Goal: Transaction & Acquisition: Purchase product/service

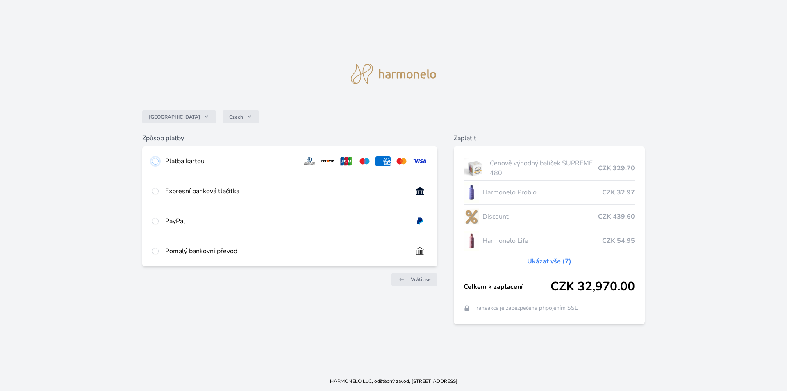
click at [155, 160] on input "radio" at bounding box center [155, 161] width 7 height 7
radio input "true"
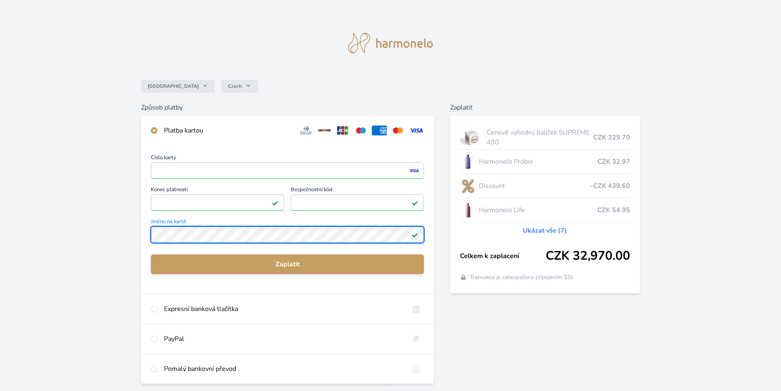
click at [127, 235] on div "Česko Czech Způsob platby Platba kartou Číslo karty <p>Your browser does not su…" at bounding box center [390, 213] width 781 height 426
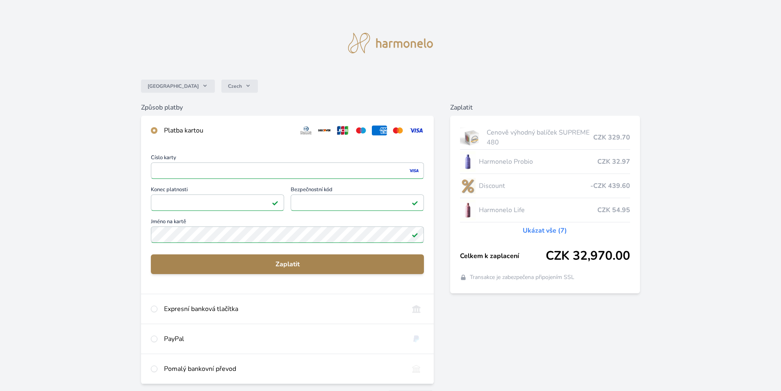
click at [279, 263] on span "Zaplatit" at bounding box center [287, 264] width 260 height 10
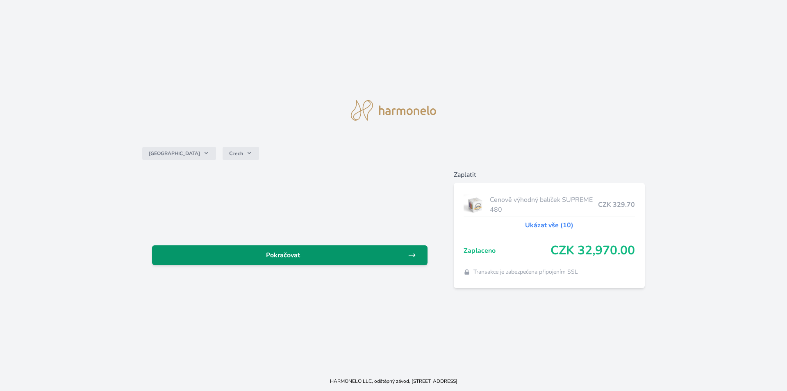
click at [287, 253] on span "Pokračovat" at bounding box center [283, 255] width 249 height 10
